Goal: Task Accomplishment & Management: Use online tool/utility

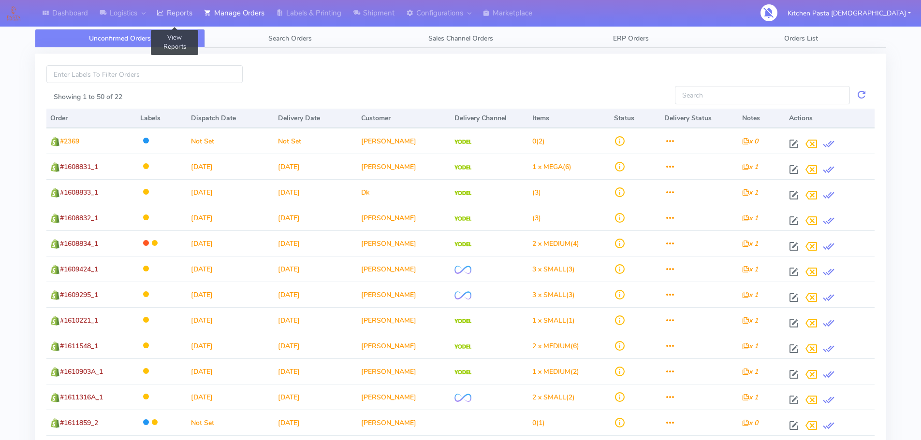
click at [181, 20] on link "Reports" at bounding box center [174, 13] width 47 height 27
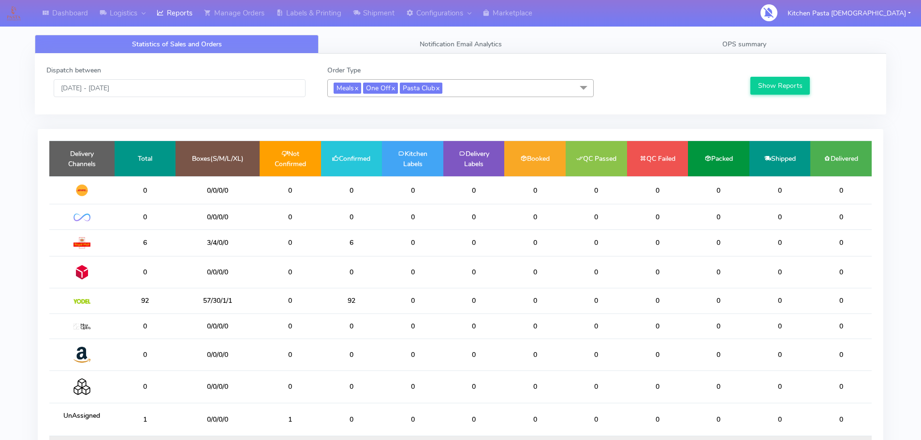
click at [155, 75] on div "Dispatch between 12/08/2025 - 12/08/2025" at bounding box center [179, 81] width 281 height 32
click at [154, 78] on div "Dispatch between 12/08/2025 - 12/08/2025" at bounding box center [179, 81] width 281 height 32
click at [149, 85] on input "[DATE] - [DATE]" at bounding box center [180, 88] width 252 height 18
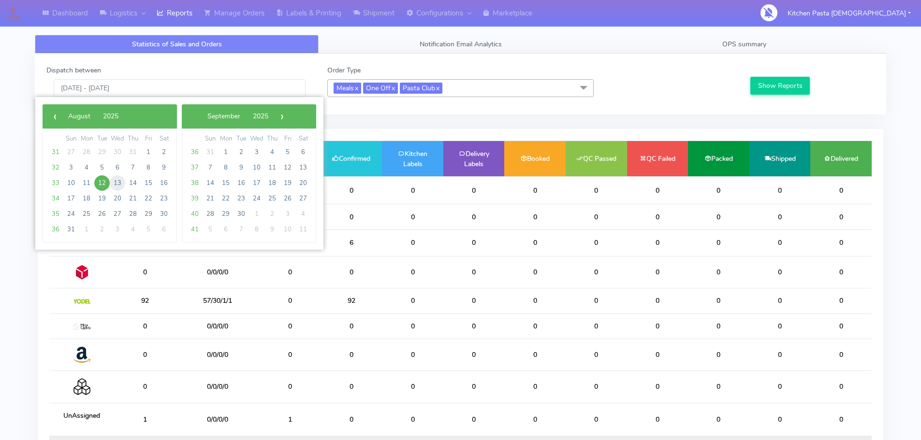
click at [122, 181] on span "13" at bounding box center [117, 183] width 15 height 15
type input "13/08/2025 - 13/08/2025"
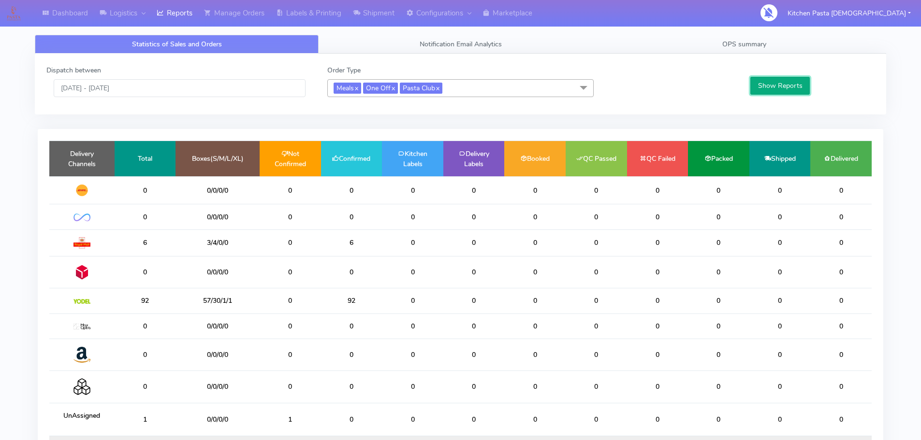
click at [778, 86] on button "Show Reports" at bounding box center [779, 86] width 59 height 18
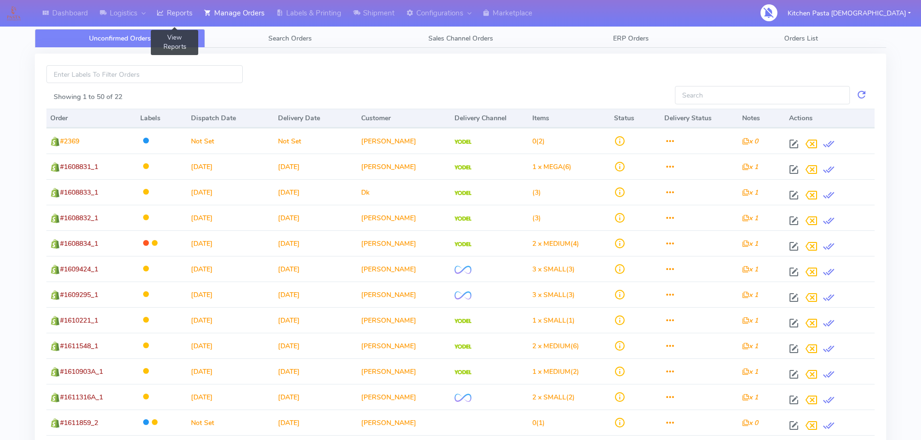
click at [178, 13] on link "Reports" at bounding box center [174, 13] width 47 height 27
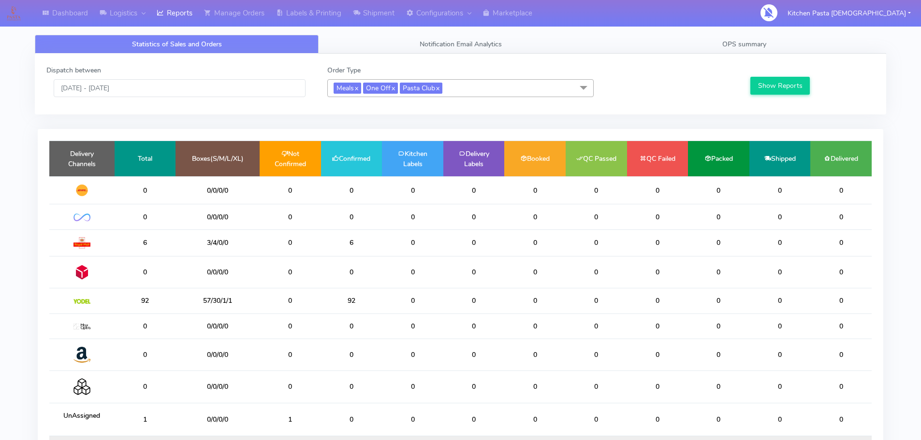
click at [679, 54] on div "Dispatch between 12/08/2025 - 12/08/2025 Order Type Meals x One Off x Pasta Clu…" at bounding box center [460, 84] width 851 height 61
click at [688, 48] on link "OPS summary" at bounding box center [744, 44] width 284 height 19
click at [792, 41] on link "OPS summary" at bounding box center [744, 44] width 284 height 19
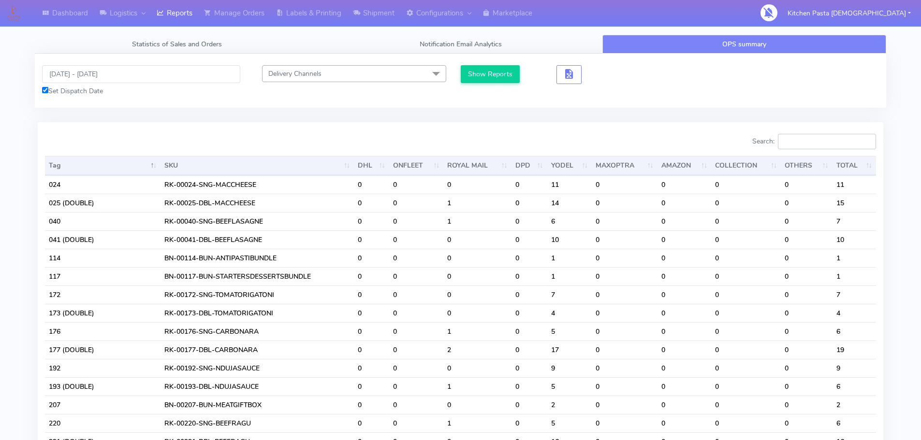
click at [816, 140] on input "Search:" at bounding box center [827, 141] width 98 height 15
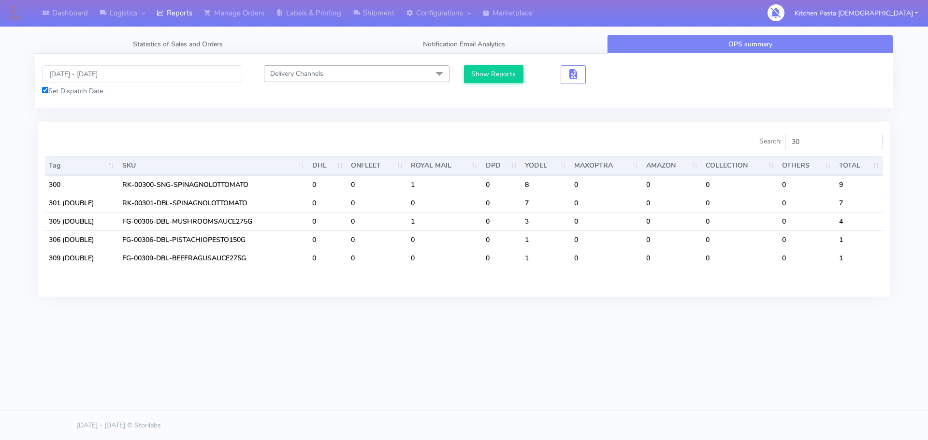
type input "3"
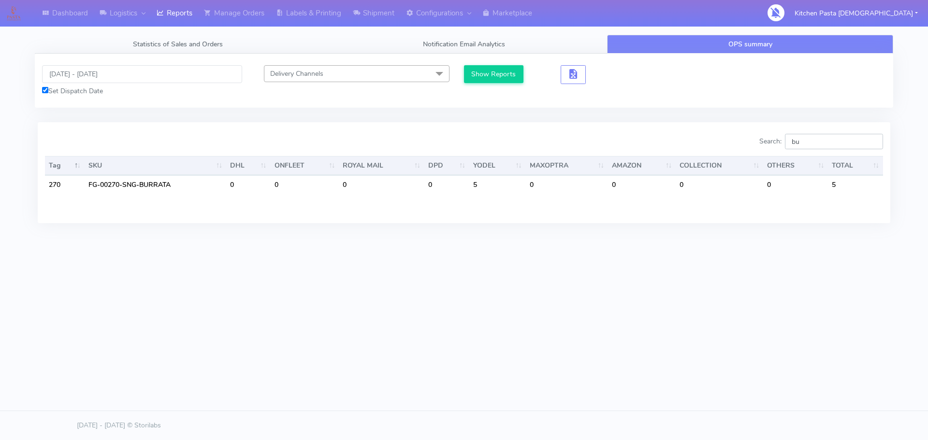
type input "b"
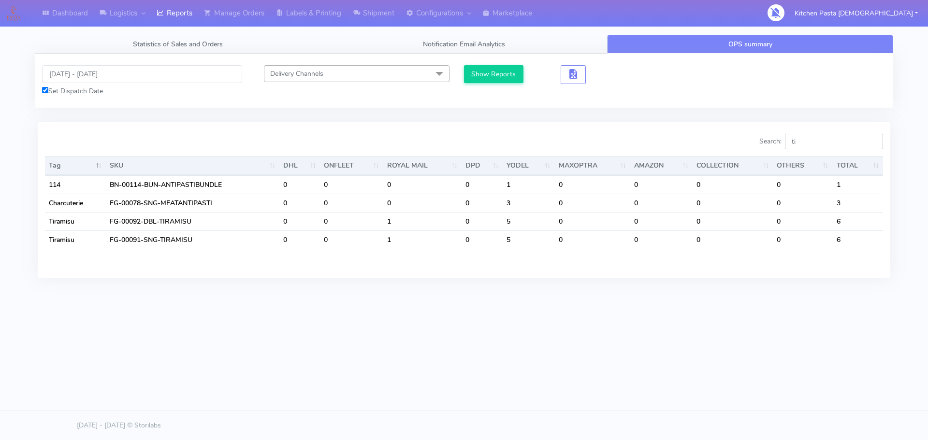
type input "t"
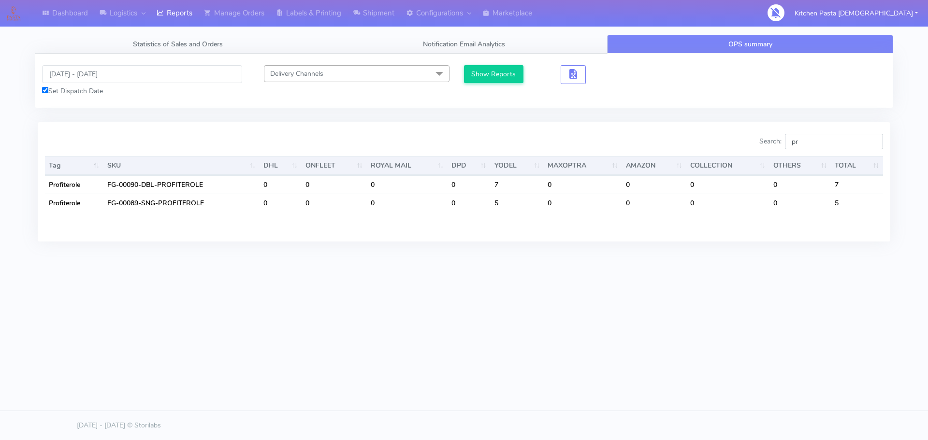
type input "p"
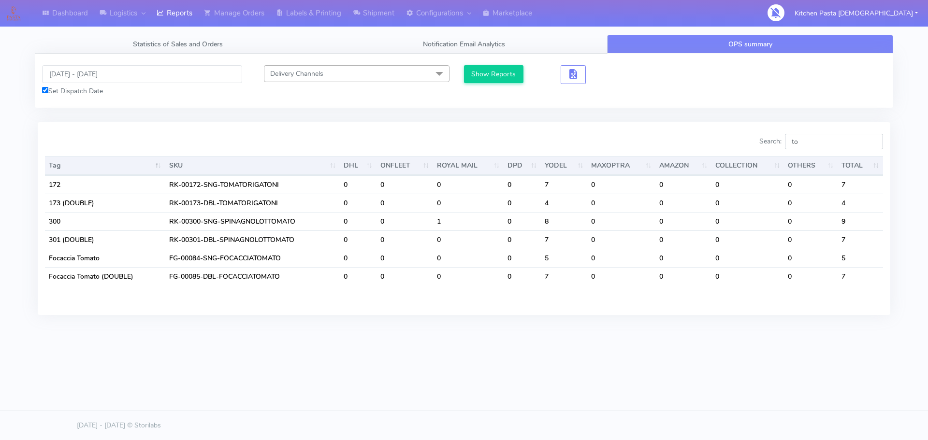
type input "t"
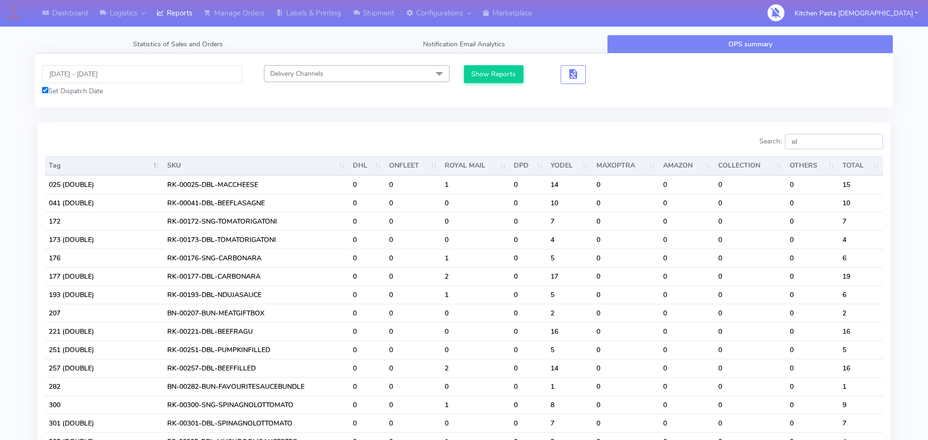
type input "o"
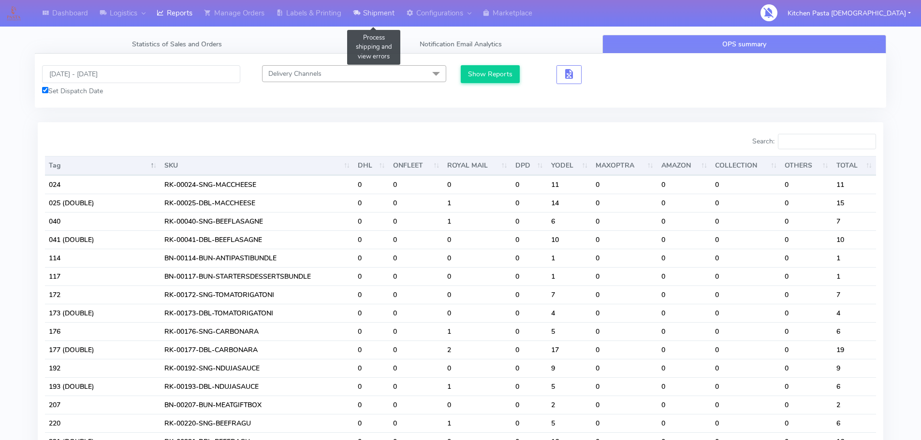
click at [395, 9] on link "Shipment" at bounding box center [373, 13] width 53 height 27
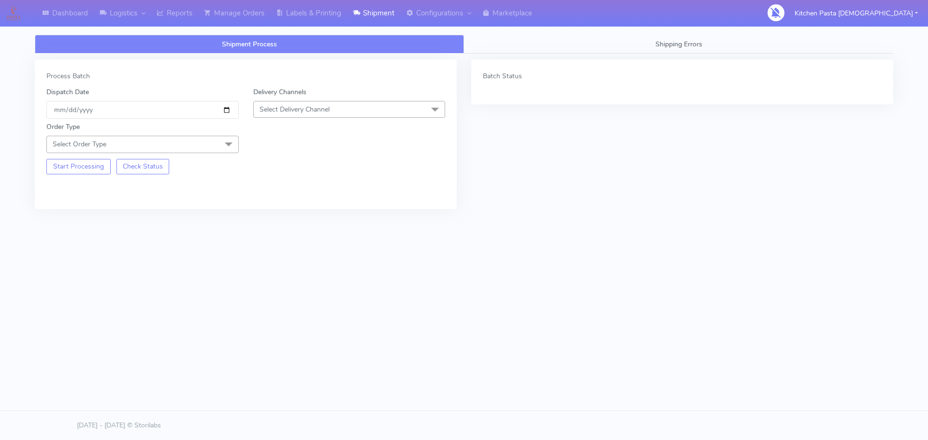
click at [320, 109] on span "Select Delivery Channel" at bounding box center [295, 109] width 70 height 9
click at [264, 220] on div "Yodel" at bounding box center [350, 218] width 182 height 10
click at [226, 149] on span at bounding box center [228, 145] width 19 height 18
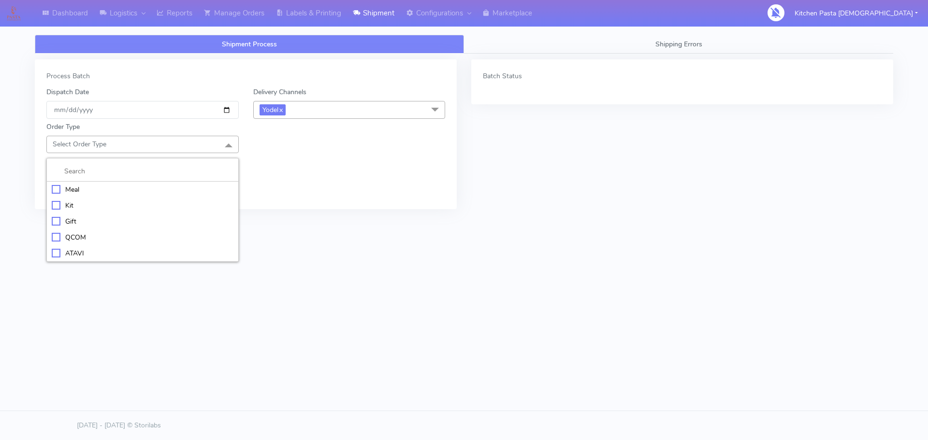
click at [102, 191] on div "Meal" at bounding box center [143, 190] width 182 height 10
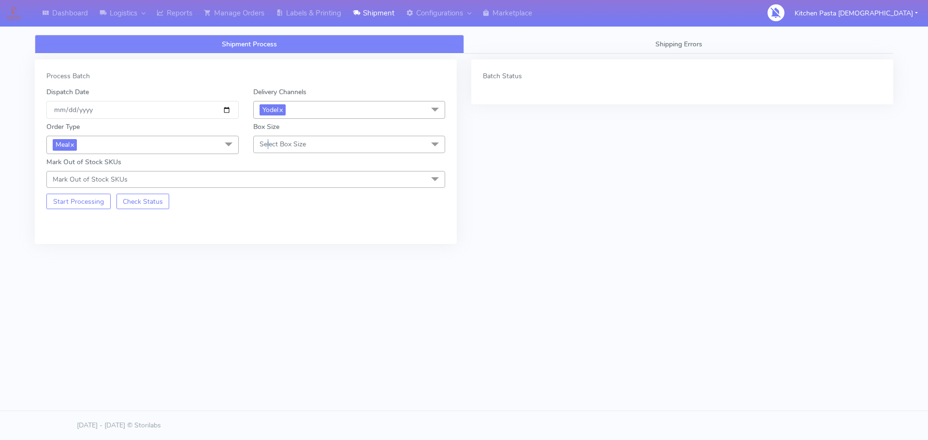
click at [268, 144] on span "Select Box Size" at bounding box center [283, 144] width 46 height 9
click at [289, 254] on div "Mega" at bounding box center [350, 254] width 182 height 10
click at [59, 197] on button "Start Processing" at bounding box center [78, 201] width 64 height 15
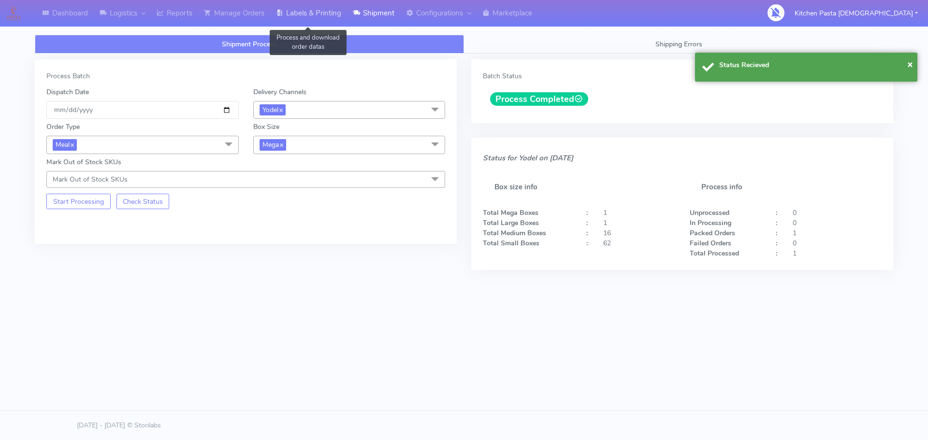
click at [301, 22] on link "Labels & Printing" at bounding box center [308, 13] width 77 height 27
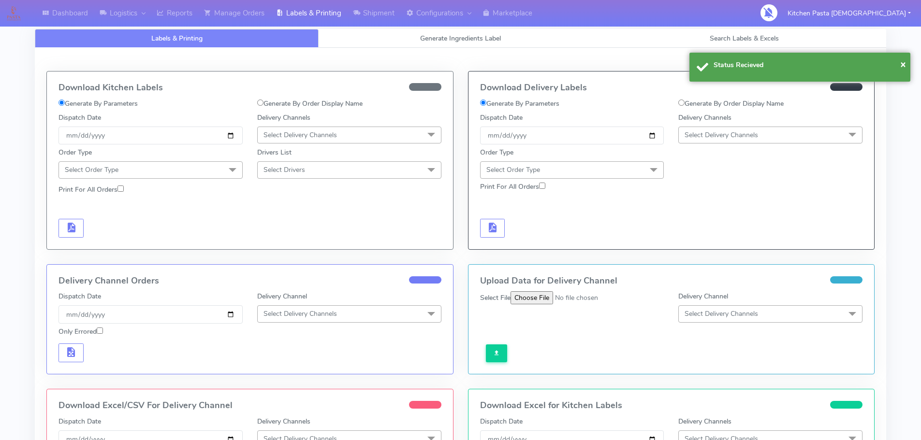
click at [757, 141] on span "Select Delivery Channels" at bounding box center [770, 135] width 184 height 17
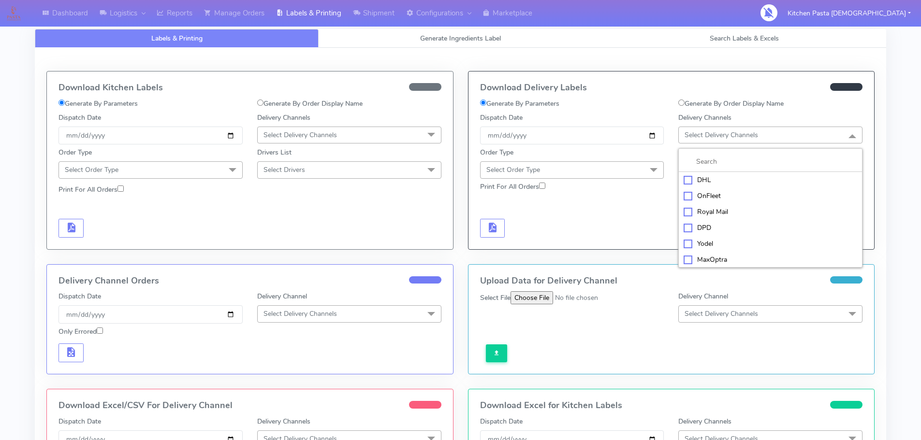
click at [741, 240] on div "Yodel" at bounding box center [771, 244] width 174 height 10
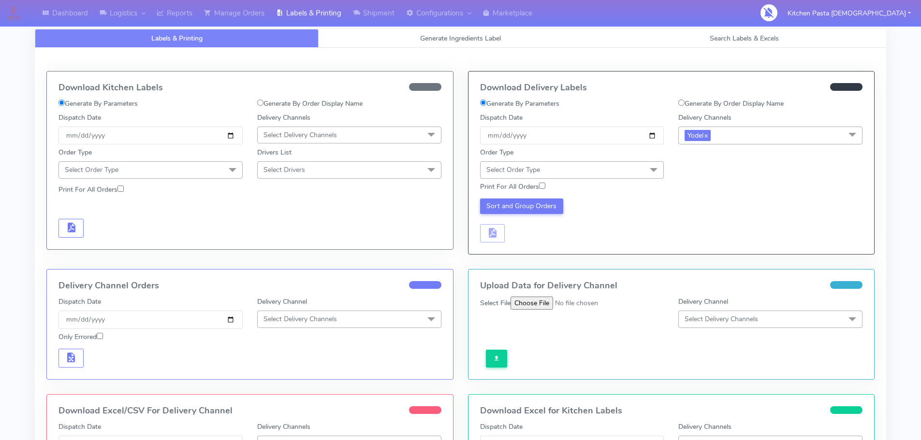
drag, startPoint x: 638, startPoint y: 166, endPoint x: 599, endPoint y: 188, distance: 44.8
click at [639, 167] on span "Select Order Type" at bounding box center [572, 169] width 184 height 17
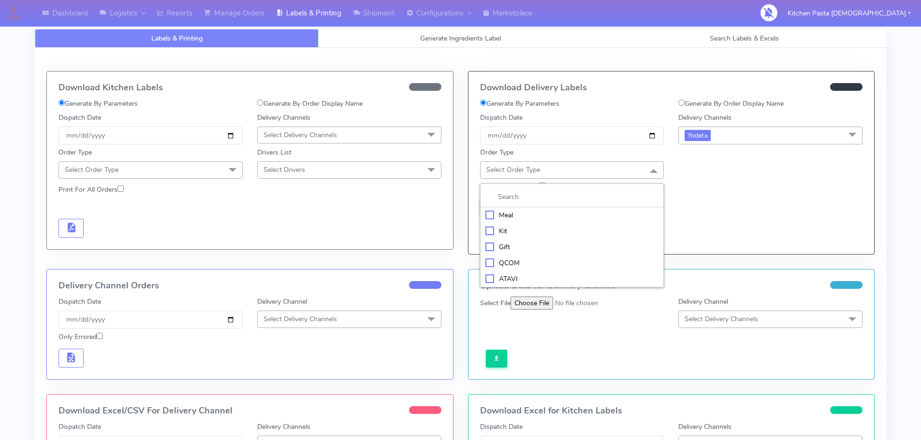
click at [576, 211] on div "Meal" at bounding box center [572, 215] width 174 height 10
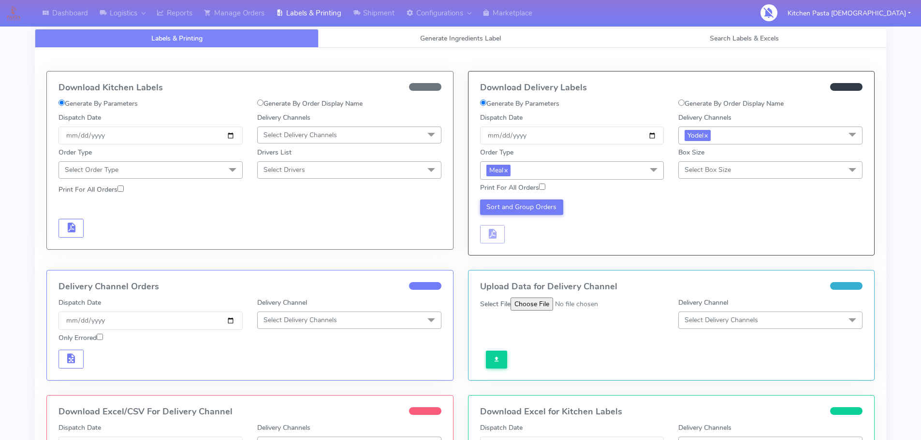
click at [709, 170] on span "Select Box Size" at bounding box center [708, 169] width 46 height 9
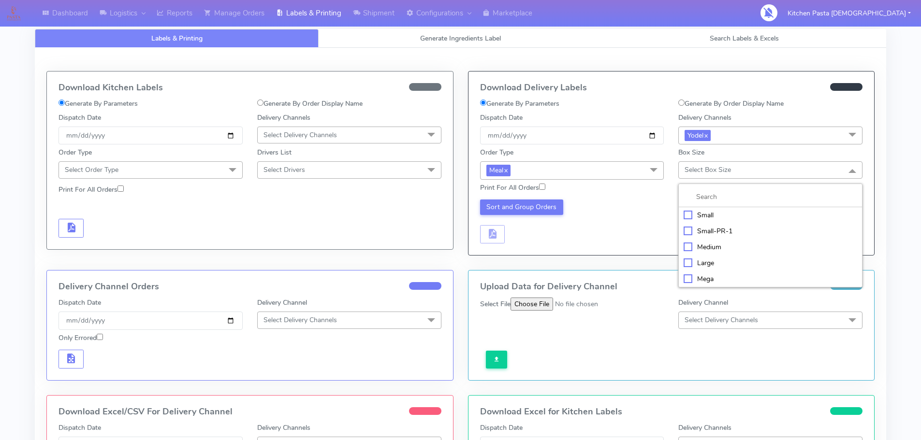
drag, startPoint x: 722, startPoint y: 280, endPoint x: 716, endPoint y: 277, distance: 7.6
click at [723, 280] on div "Mega" at bounding box center [771, 279] width 174 height 10
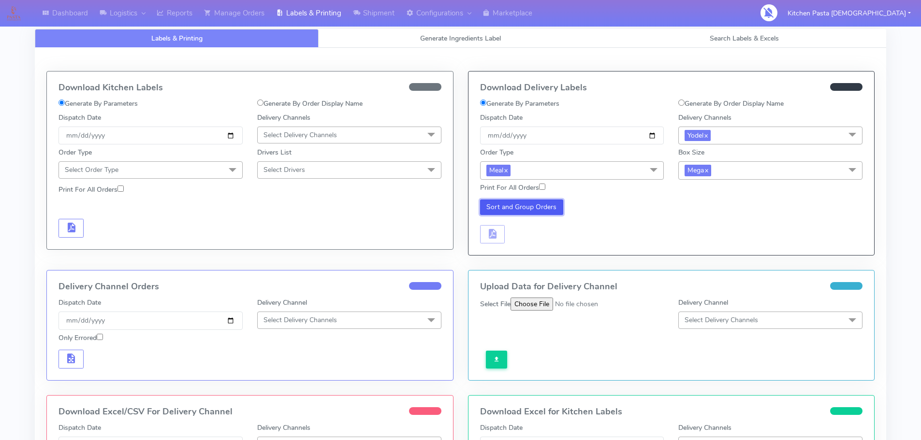
click at [524, 205] on button "Sort and Group Orders" at bounding box center [522, 207] width 84 height 15
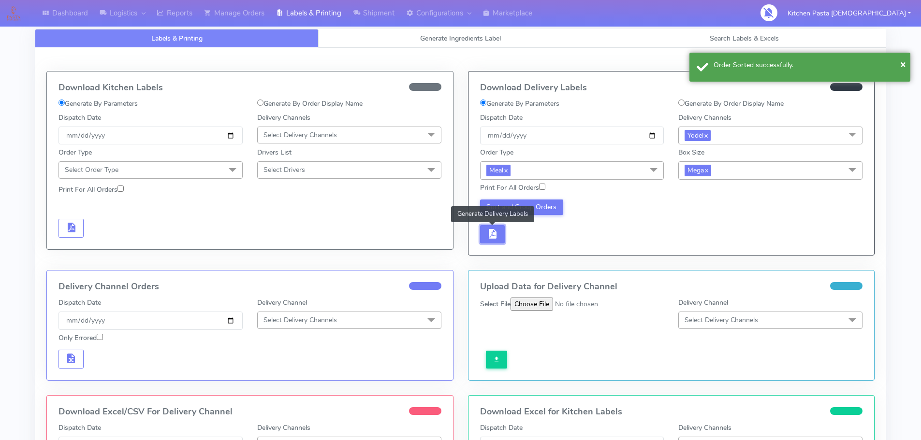
click at [498, 234] on span "button" at bounding box center [492, 236] width 12 height 9
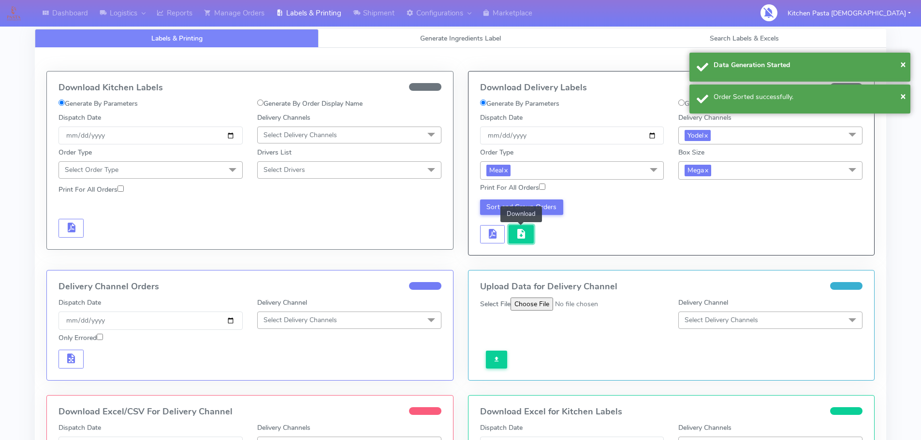
click at [527, 238] on span "button" at bounding box center [521, 236] width 12 height 9
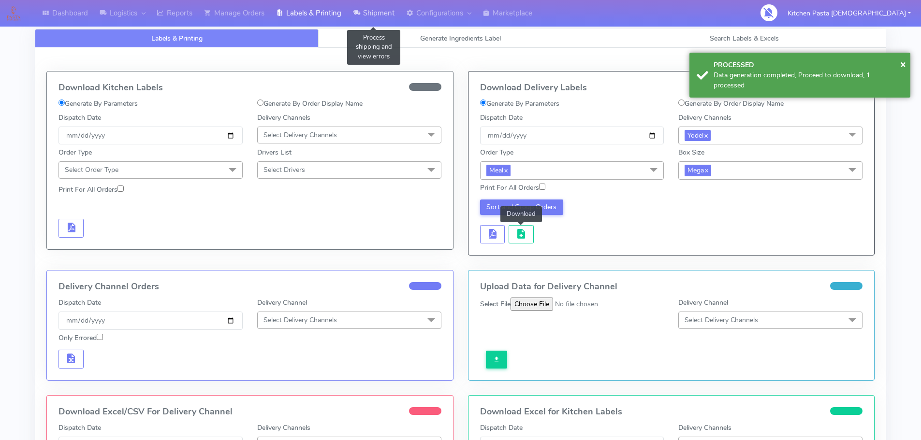
click at [359, 16] on icon at bounding box center [356, 13] width 7 height 10
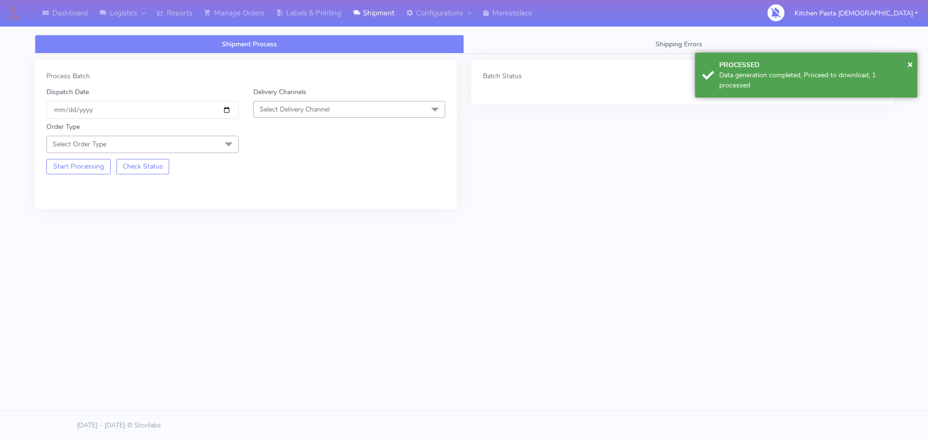
click at [340, 107] on span "Select Delivery Channel" at bounding box center [349, 109] width 192 height 17
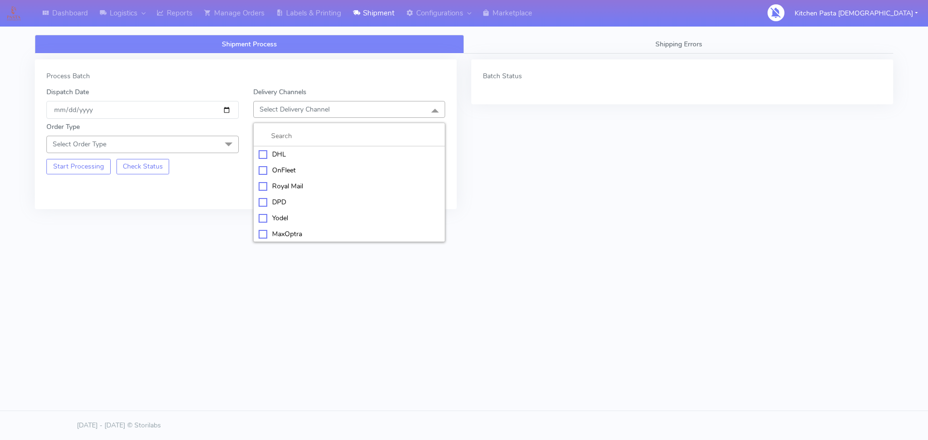
click at [272, 217] on div "Yodel" at bounding box center [350, 218] width 182 height 10
click at [199, 144] on span "Select Order Type" at bounding box center [142, 144] width 192 height 17
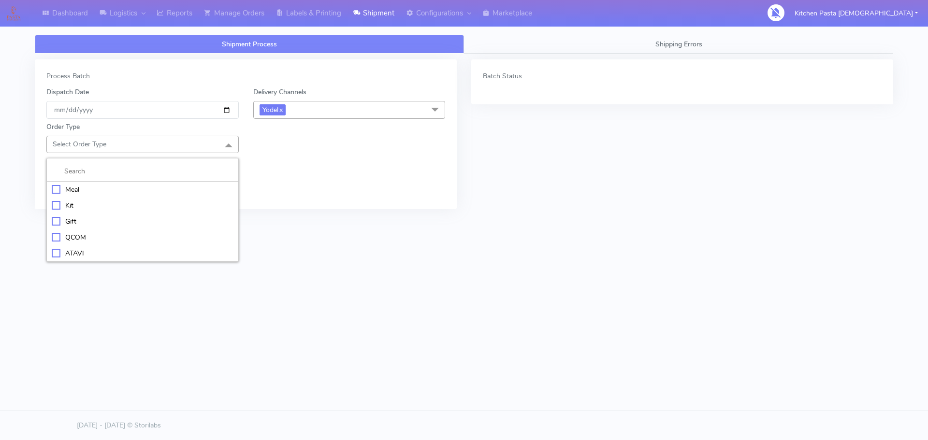
click at [139, 185] on div "Meal" at bounding box center [143, 190] width 182 height 10
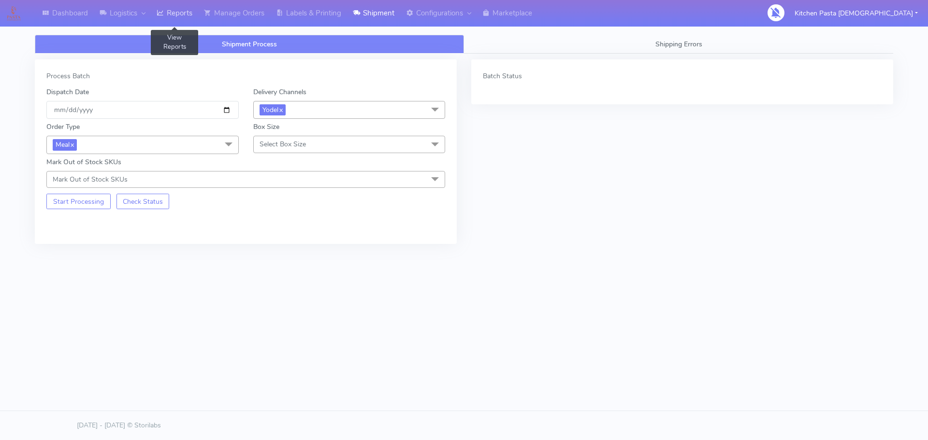
click at [186, 21] on link "Reports" at bounding box center [174, 13] width 47 height 27
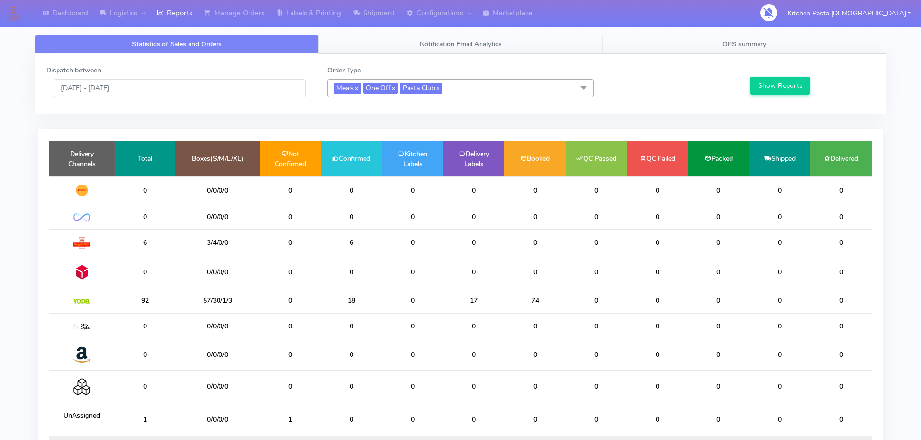
click at [819, 40] on link "OPS summary" at bounding box center [744, 44] width 284 height 19
click at [727, 44] on span "OPS summary" at bounding box center [744, 44] width 44 height 9
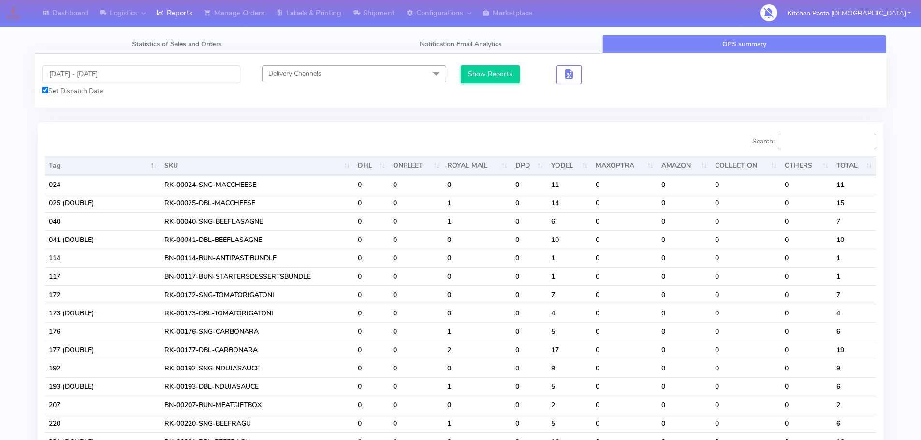
click at [826, 147] on input "Search:" at bounding box center [827, 141] width 98 height 15
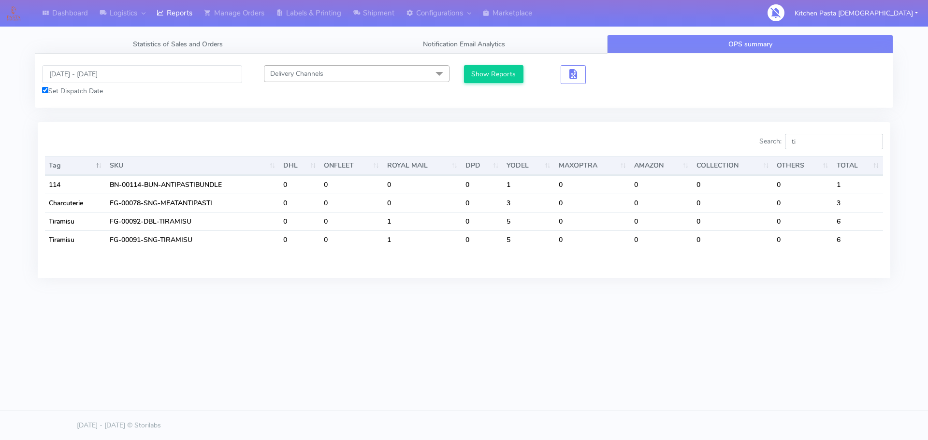
type input "ti"
drag, startPoint x: 810, startPoint y: 143, endPoint x: 728, endPoint y: 153, distance: 82.8
click at [734, 153] on div "Search: ti Tag SKU DHL ONFLEET ROYAL MAIL DPD YODEL MAXOPTRA AMAZON COLLECTION …" at bounding box center [464, 200] width 838 height 132
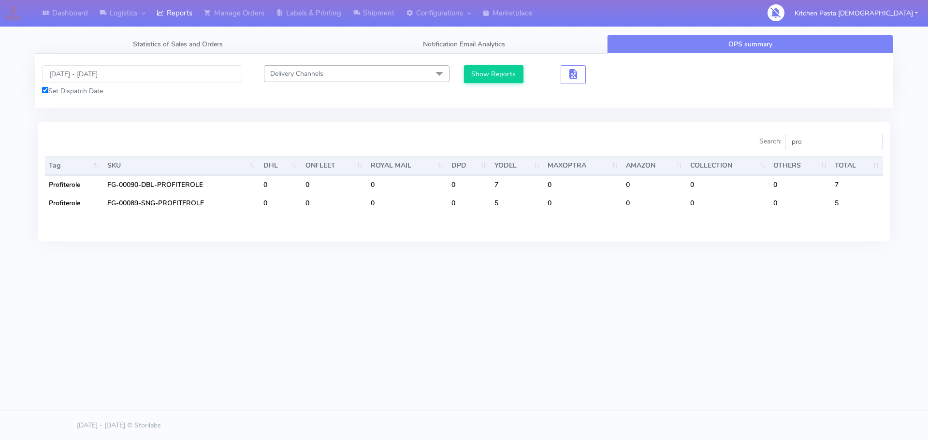
type input "pro"
click at [833, 153] on div "Search: pro Tag SKU DHL ONFLEET ROYAL MAIL DPD YODEL MAXOPTRA AMAZON COLLECTION…" at bounding box center [464, 182] width 838 height 96
drag, startPoint x: 830, startPoint y: 140, endPoint x: 755, endPoint y: 128, distance: 75.9
click at [759, 130] on div "Search: pro Tag SKU DHL ONFLEET ROYAL MAIL DPD YODEL MAXOPTRA AMAZON COLLECTION…" at bounding box center [464, 181] width 853 height 119
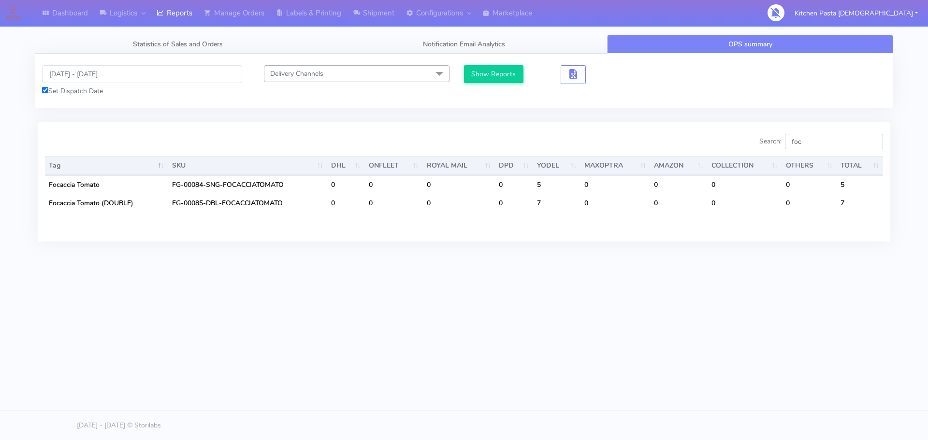
type input "foc"
click at [186, 23] on link "Reports" at bounding box center [174, 13] width 47 height 27
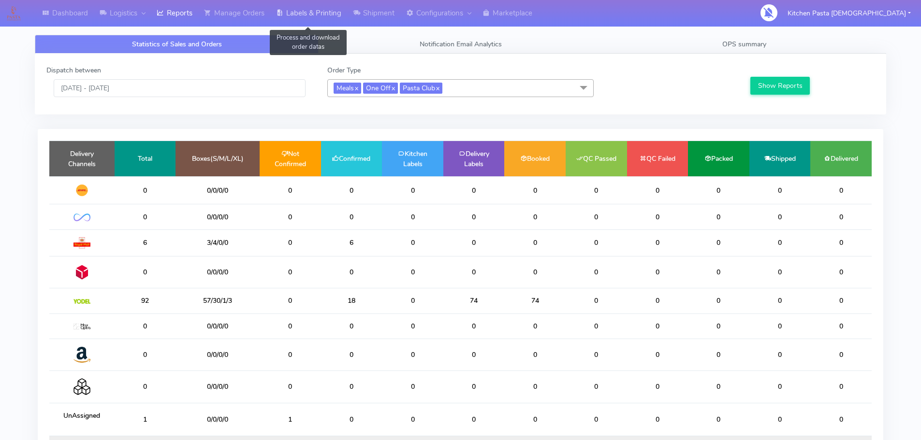
click at [305, 24] on link "Labels & Printing" at bounding box center [308, 13] width 77 height 27
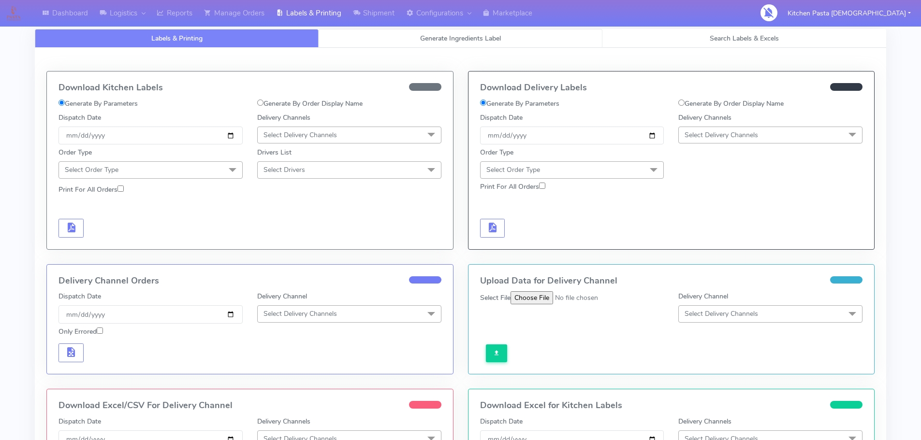
click at [399, 39] on link "Generate Ingredients Label" at bounding box center [461, 38] width 284 height 19
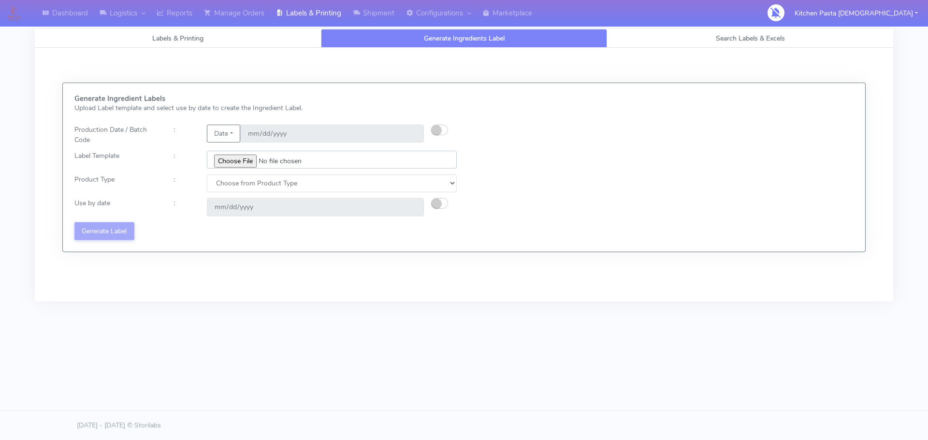
click at [231, 158] on input "file" at bounding box center [332, 160] width 250 height 18
type input "C:\fakepath\Classic Tiramisu V1.jpg"
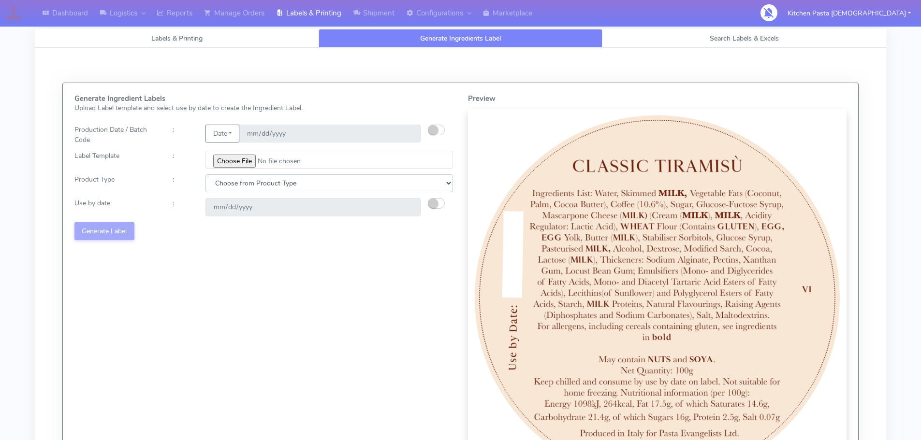
drag, startPoint x: 324, startPoint y: 183, endPoint x: 317, endPoint y: 189, distance: 9.4
click at [323, 182] on select "Choose from Product Type ECOM ERETAIL CIRCULAR CIRC_DESERTS LASAGNE" at bounding box center [329, 184] width 248 height 18
select select "3"
click at [205, 175] on select "Choose from Product Type ECOM ERETAIL CIRCULAR CIRC_DESERTS LASAGNE" at bounding box center [329, 184] width 248 height 18
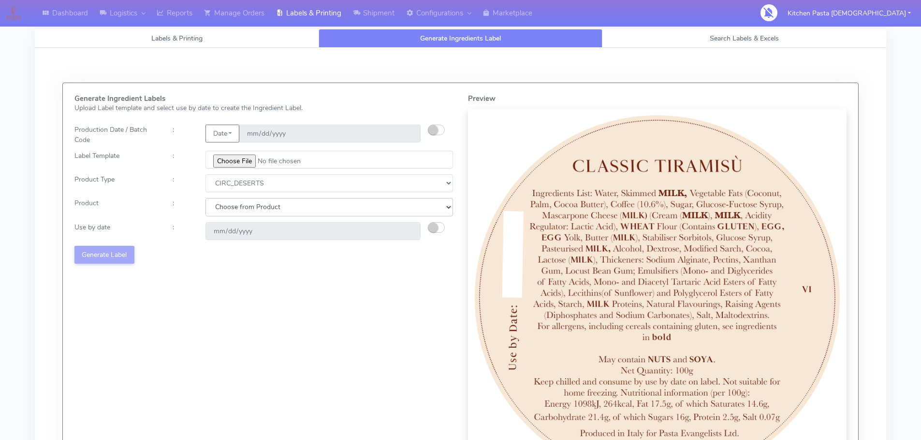
drag, startPoint x: 288, startPoint y: 208, endPoint x: 288, endPoint y: 214, distance: 5.8
click at [288, 210] on select "Choose from Product CLASSIC_TIRAMISU CREMA_AMARENA PROFITEROLES" at bounding box center [329, 207] width 248 height 18
select select "0"
click at [205, 198] on select "Choose from Product CLASSIC_TIRAMISU CREMA_AMARENA PROFITEROLES" at bounding box center [329, 207] width 248 height 18
type input "[DATE]"
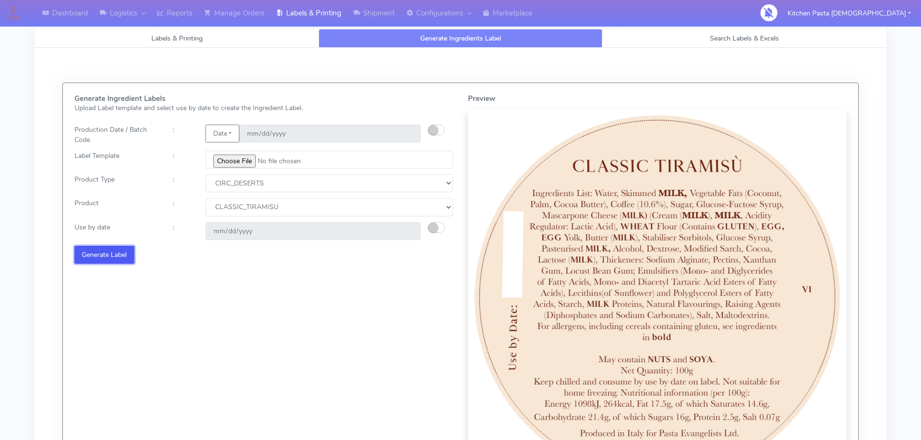
click at [90, 253] on button "Generate Label" at bounding box center [104, 255] width 60 height 18
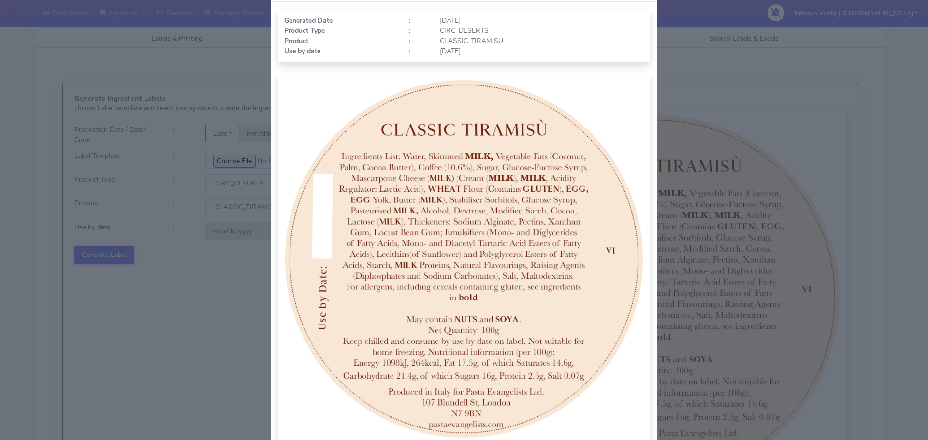
scroll to position [100, 0]
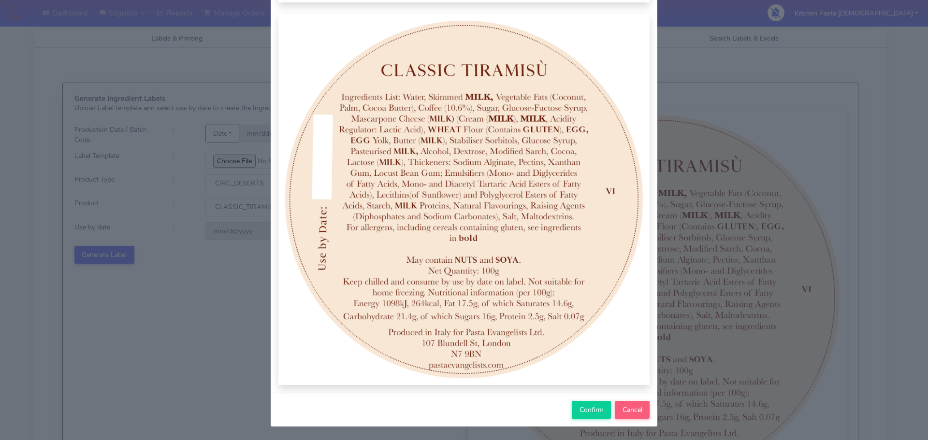
click at [584, 421] on div "Confirm Cancel" at bounding box center [464, 410] width 387 height 34
click at [584, 419] on button "Confirm" at bounding box center [591, 410] width 39 height 18
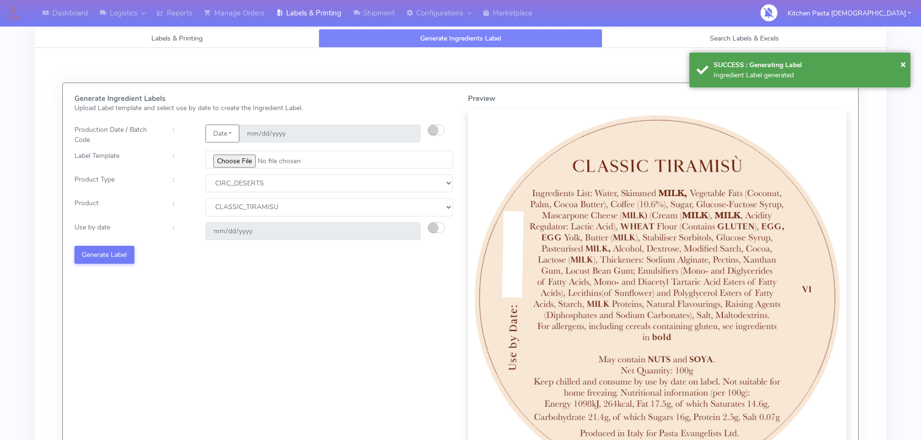
select select
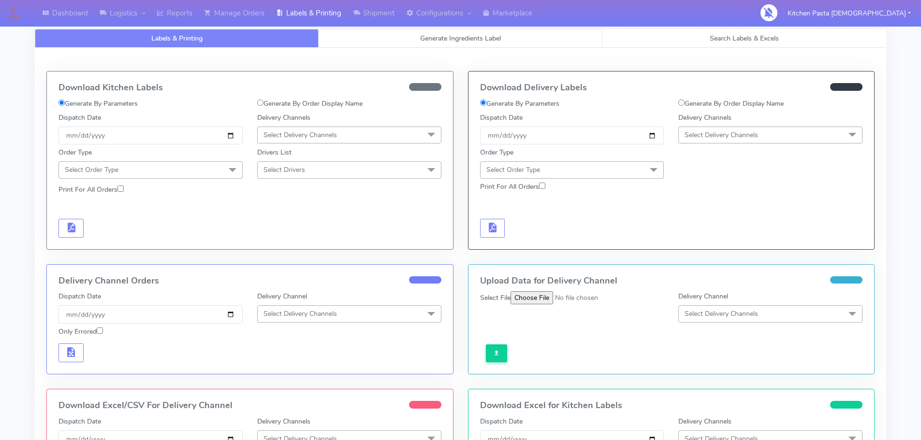
drag, startPoint x: 446, startPoint y: 41, endPoint x: 437, endPoint y: 43, distance: 9.5
click at [447, 41] on span "Generate Ingredients Label" at bounding box center [460, 38] width 81 height 9
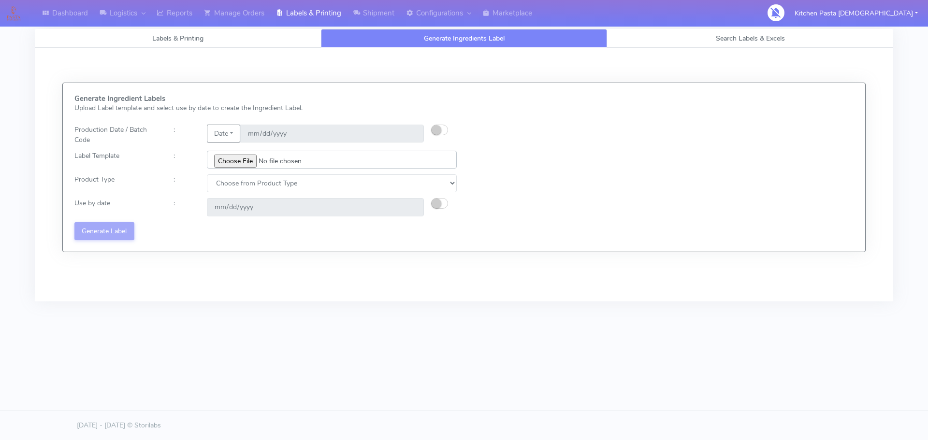
click at [229, 161] on input "file" at bounding box center [332, 160] width 250 height 18
type input "C:\fakepath\Classic Tiramisu V1.jpg"
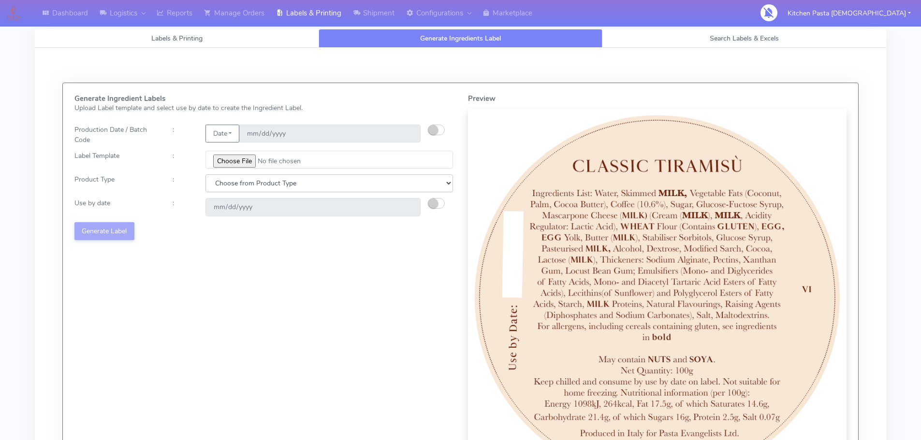
click at [275, 186] on select "Choose from Product Type ECOM ERETAIL CIRCULAR CIRC_DESERTS LASAGNE" at bounding box center [329, 184] width 248 height 18
select select "3"
click at [205, 175] on select "Choose from Product Type ECOM ERETAIL CIRCULAR CIRC_DESERTS LASAGNE" at bounding box center [329, 184] width 248 height 18
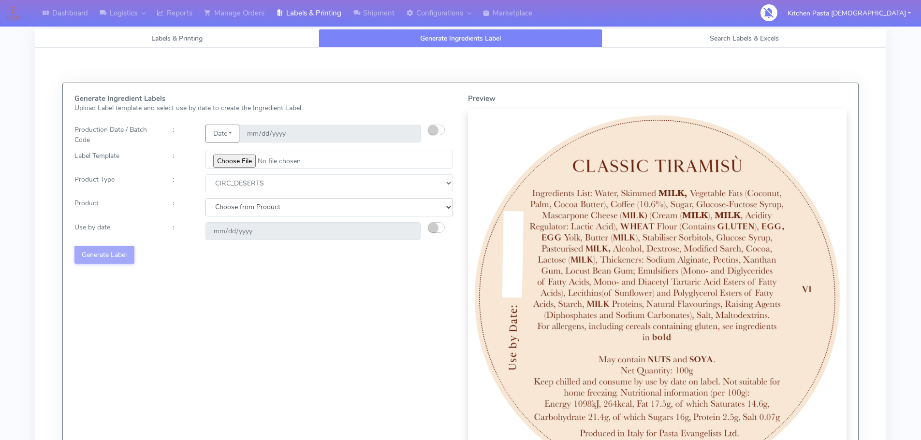
click at [247, 214] on select "Choose from Product CLASSIC_TIRAMISU CREMA_AMARENA PROFITEROLES" at bounding box center [329, 207] width 248 height 18
select select "0"
click at [205, 198] on select "Choose from Product CLASSIC_TIRAMISU CREMA_AMARENA PROFITEROLES" at bounding box center [329, 207] width 248 height 18
type input "2025-08-15"
click at [130, 253] on button "Generate Label" at bounding box center [104, 255] width 60 height 18
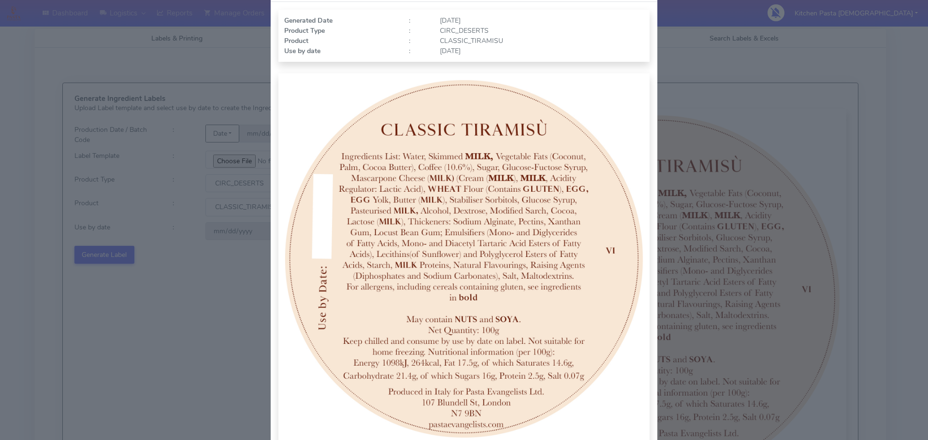
scroll to position [100, 0]
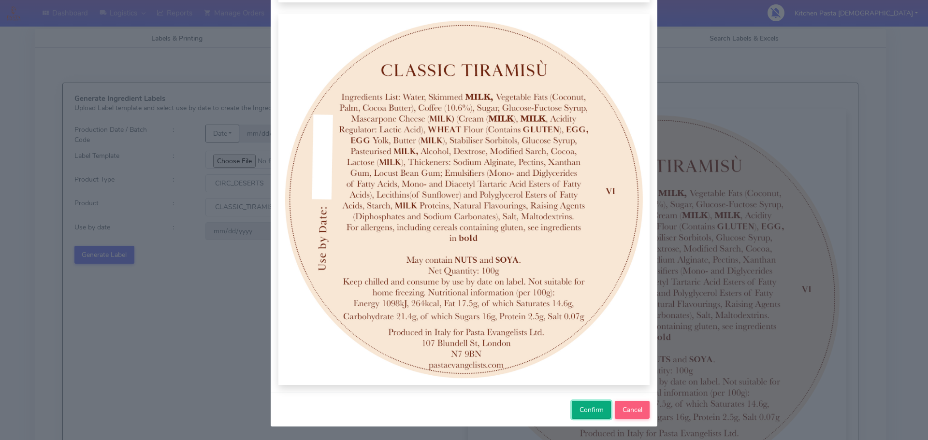
click at [587, 411] on span "Confirm" at bounding box center [592, 410] width 24 height 9
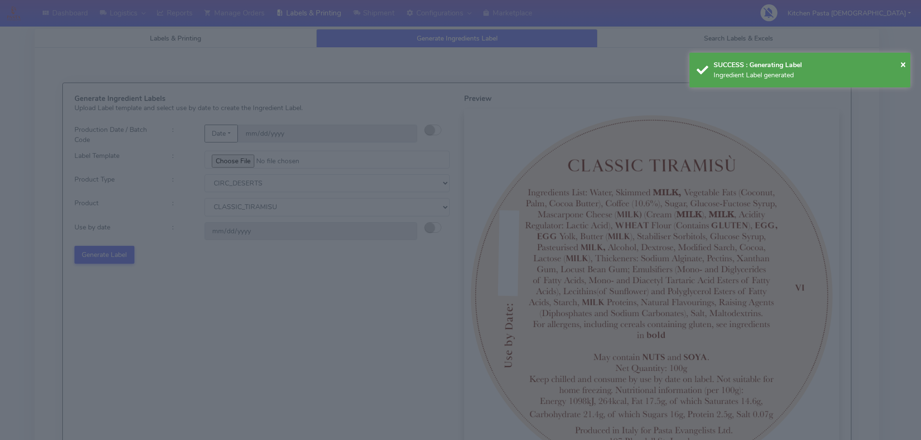
select select
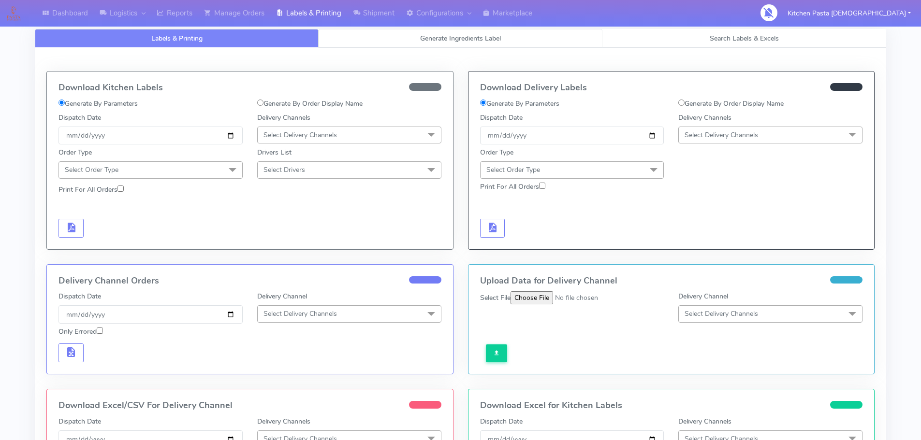
click at [378, 42] on link "Generate Ingredients Label" at bounding box center [461, 38] width 284 height 19
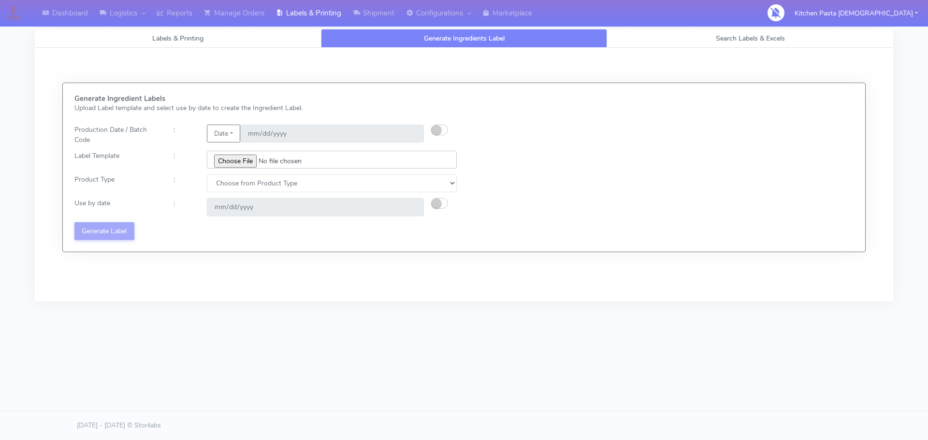
click at [228, 163] on input "file" at bounding box center [332, 160] width 250 height 18
type input "C:\fakepath\Profiteroles V1.jpg"
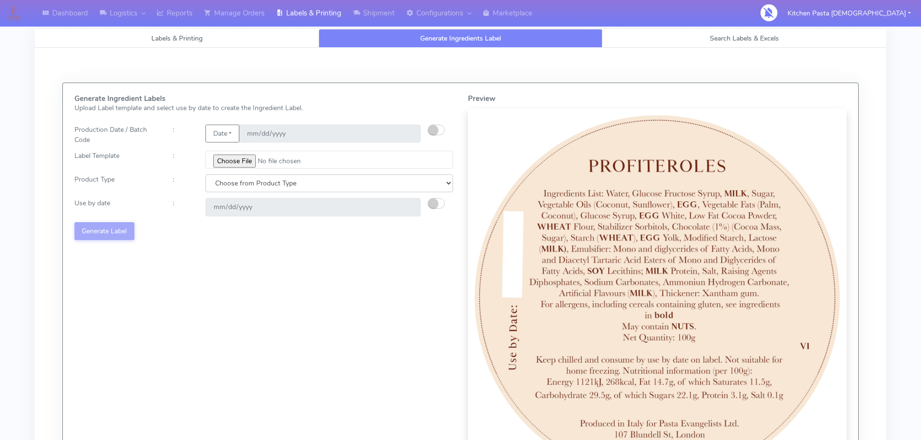
click at [323, 185] on select "Choose from Product Type ECOM ERETAIL CIRCULAR CIRC_DESERTS LASAGNE" at bounding box center [329, 184] width 248 height 18
select select "3"
click at [205, 175] on select "Choose from Product Type ECOM ERETAIL CIRCULAR CIRC_DESERTS LASAGNE" at bounding box center [329, 184] width 248 height 18
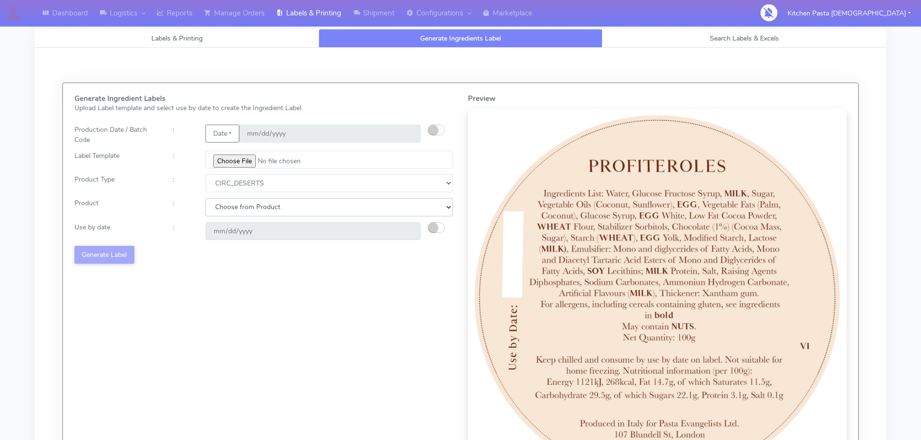
click at [244, 208] on select "Choose from Product CLASSIC_TIRAMISU CREMA_AMARENA PROFITEROLES" at bounding box center [329, 207] width 248 height 18
select select "2"
click at [205, 198] on select "Choose from Product CLASSIC_TIRAMISU CREMA_AMARENA PROFITEROLES" at bounding box center [329, 207] width 248 height 18
type input "[DATE]"
click at [120, 255] on button "Generate Label" at bounding box center [104, 255] width 60 height 18
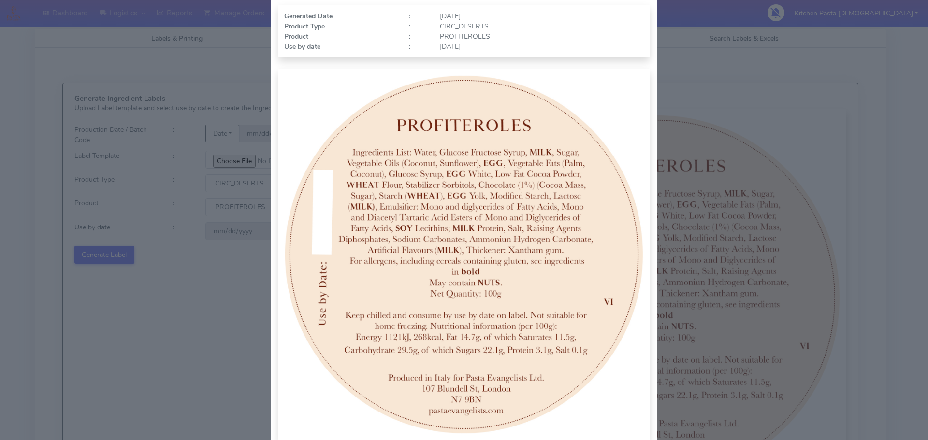
scroll to position [100, 0]
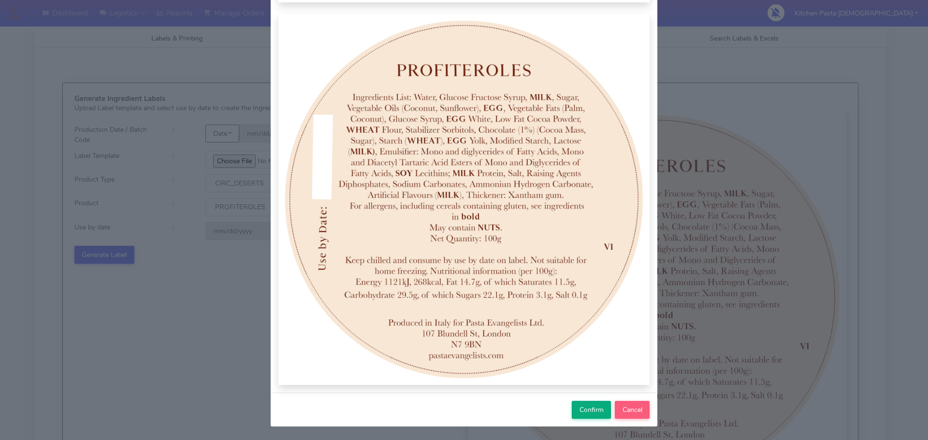
drag, startPoint x: 582, startPoint y: 397, endPoint x: 586, endPoint y: 403, distance: 6.3
click at [585, 400] on div "Confirm Cancel" at bounding box center [464, 410] width 387 height 34
click at [586, 403] on button "Confirm" at bounding box center [591, 410] width 39 height 18
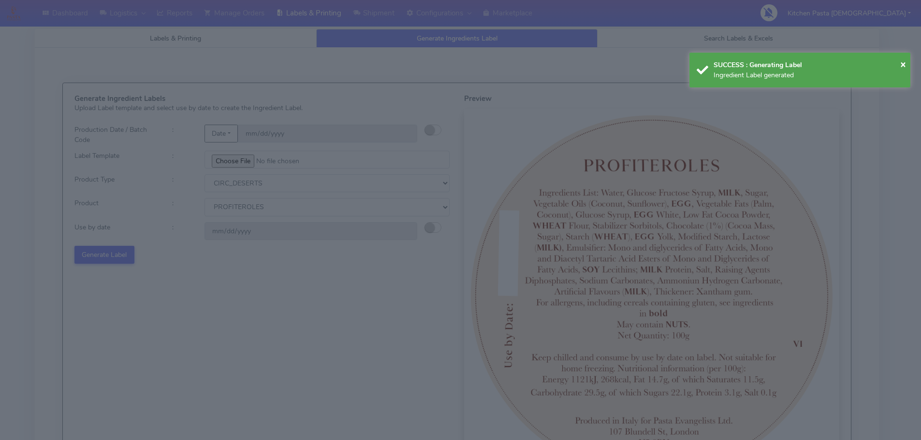
select select
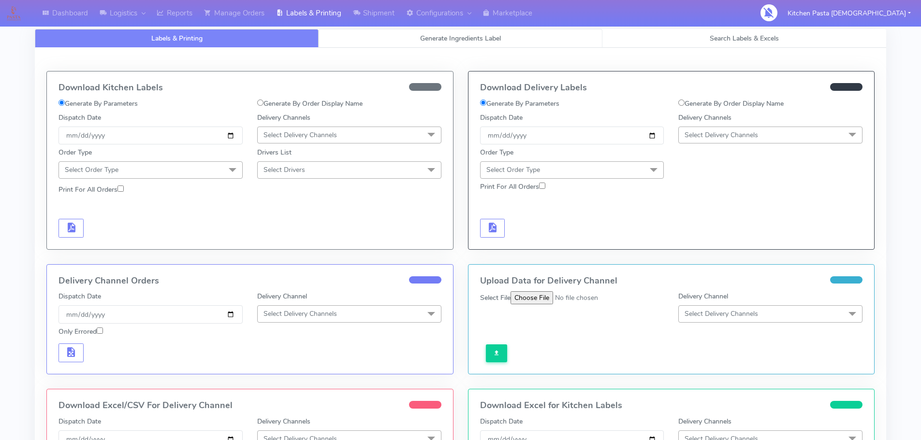
click at [429, 42] on span "Generate Ingredients Label" at bounding box center [460, 38] width 81 height 9
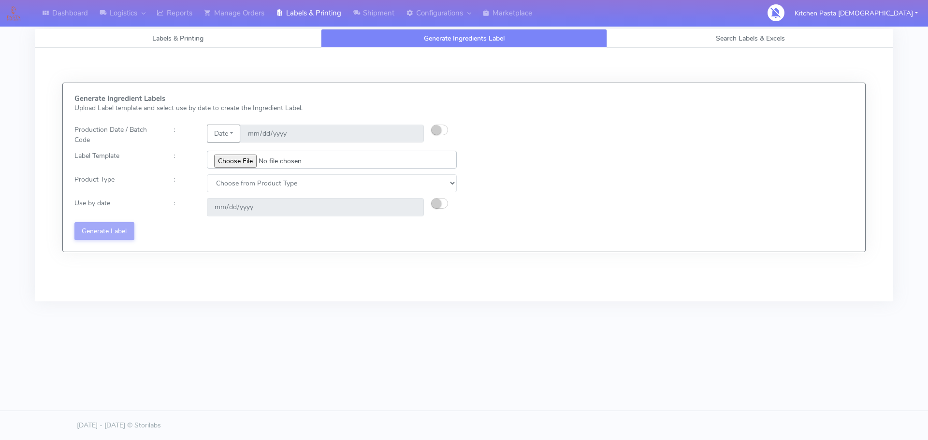
click at [234, 163] on input "file" at bounding box center [332, 160] width 250 height 18
